Goal: Use online tool/utility

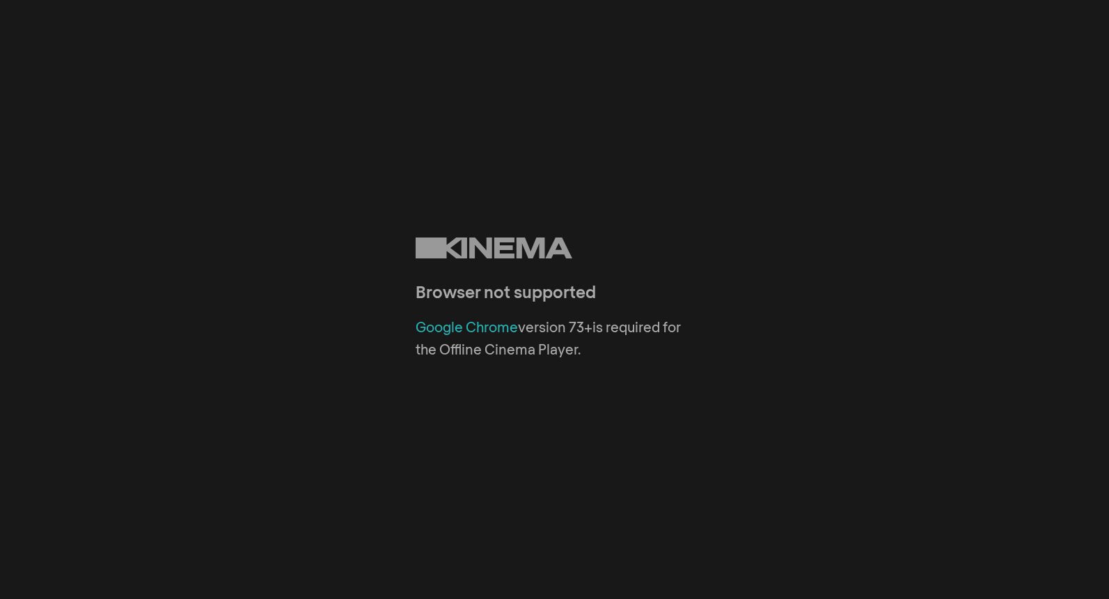
click at [483, 332] on link "Google Chrome" at bounding box center [467, 328] width 102 height 14
click at [481, 327] on link "Google Chrome" at bounding box center [467, 328] width 102 height 14
click at [483, 329] on link "Google Chrome" at bounding box center [467, 328] width 102 height 14
